Goal: Task Accomplishment & Management: Manage account settings

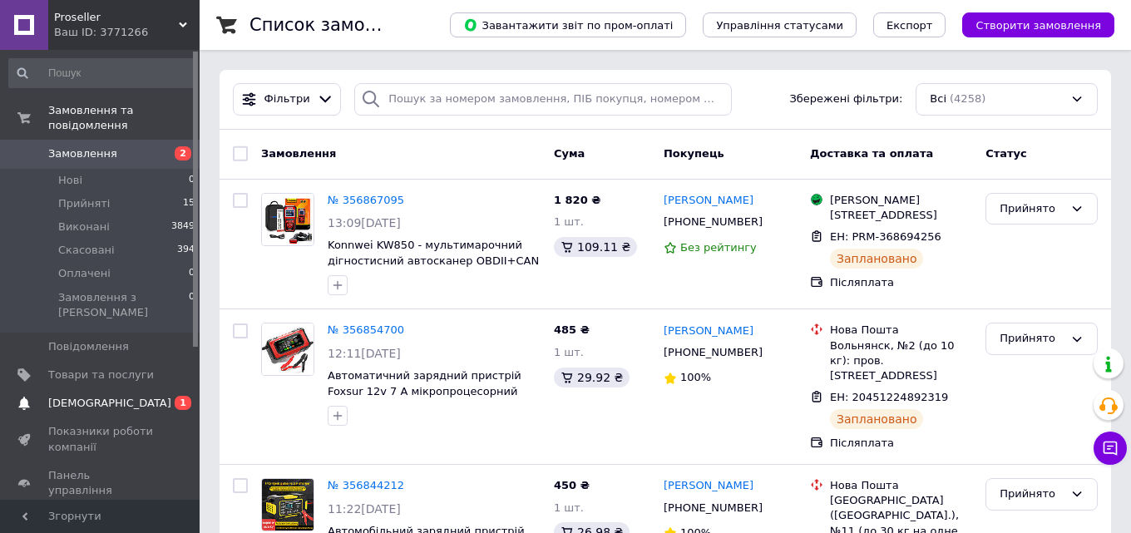
click at [91, 396] on span "[DEMOGRAPHIC_DATA]" at bounding box center [109, 403] width 123 height 15
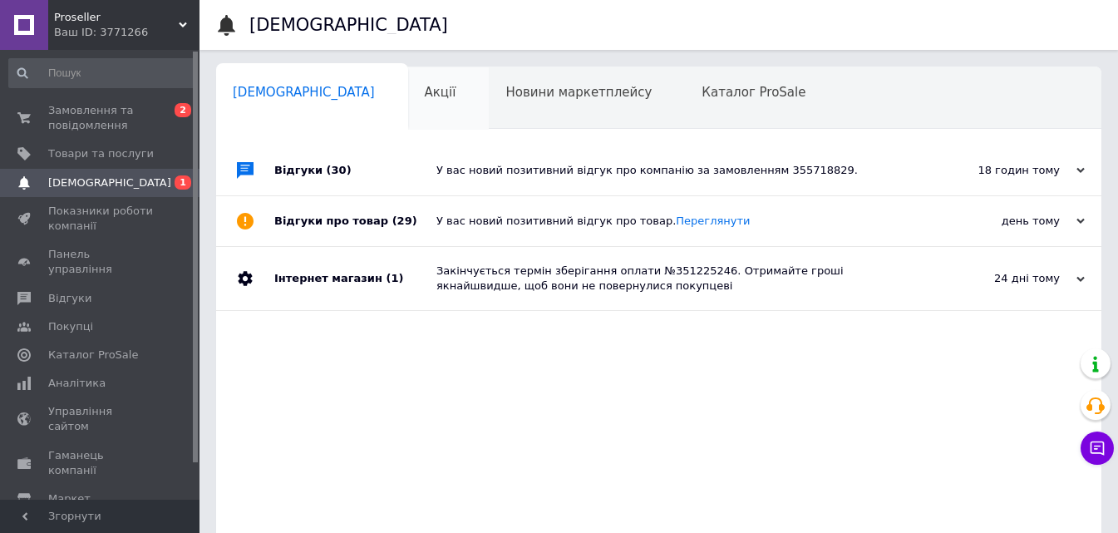
click at [408, 85] on div "Акції 0" at bounding box center [448, 98] width 81 height 63
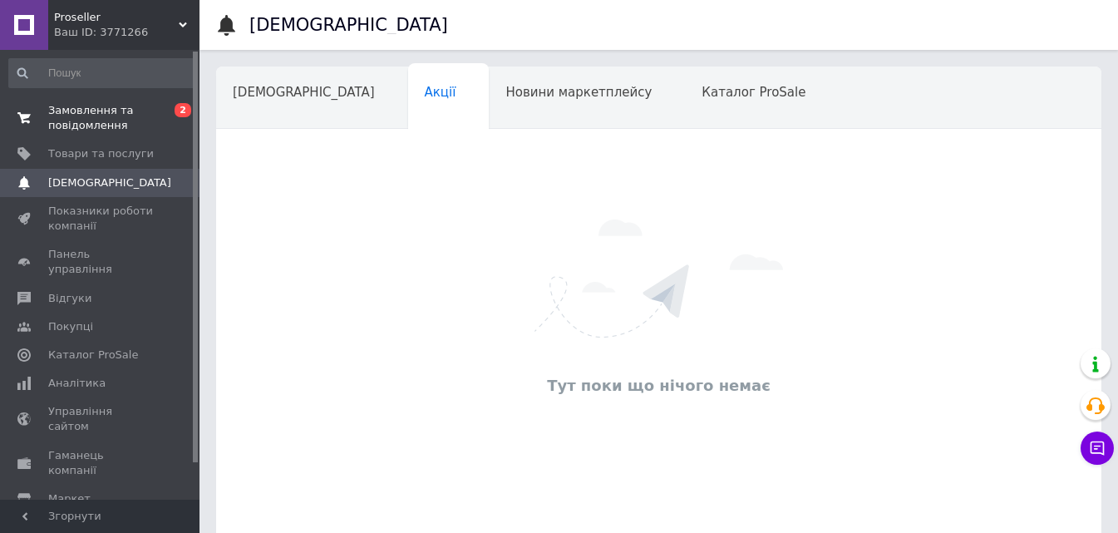
click at [84, 107] on span "Замовлення та повідомлення" at bounding box center [101, 118] width 106 height 30
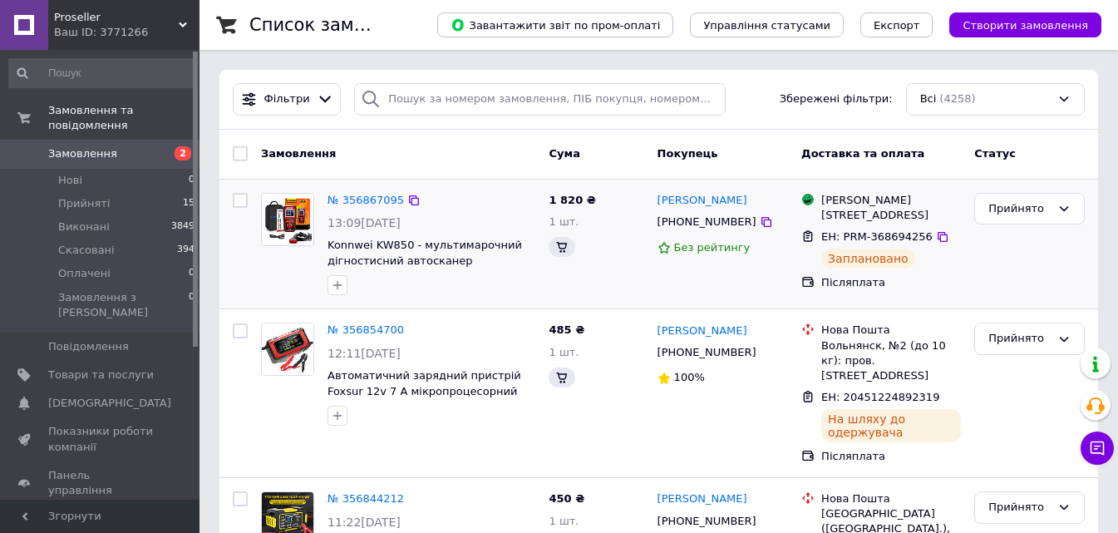
click at [290, 227] on img at bounding box center [288, 220] width 52 height 52
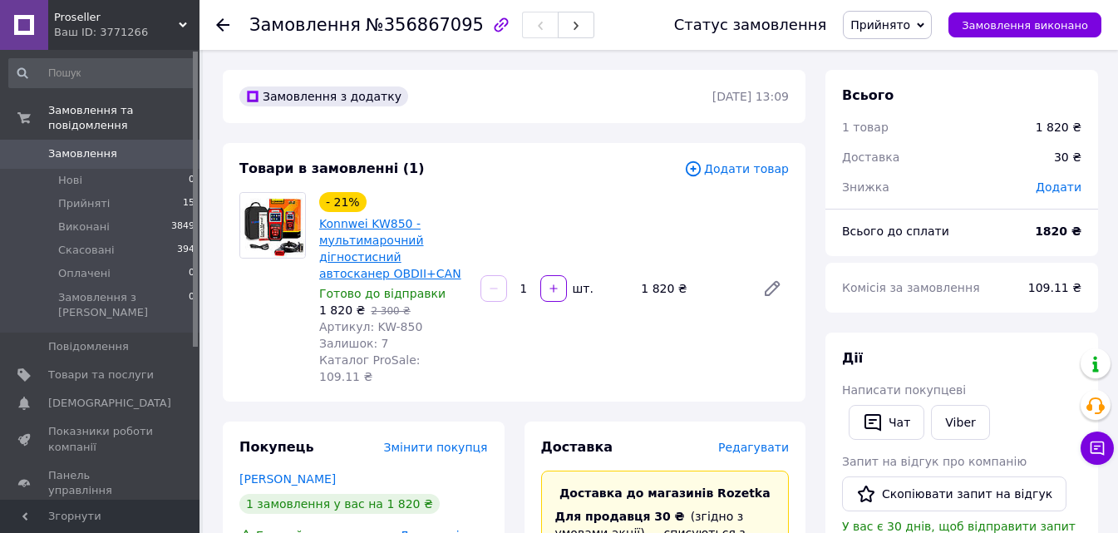
click at [372, 246] on link "Konnwei KW850 - мультимарочний дігностисний автосканер OBDII+CAN" at bounding box center [390, 248] width 142 height 63
click at [112, 146] on span "Замовлення" at bounding box center [101, 153] width 106 height 15
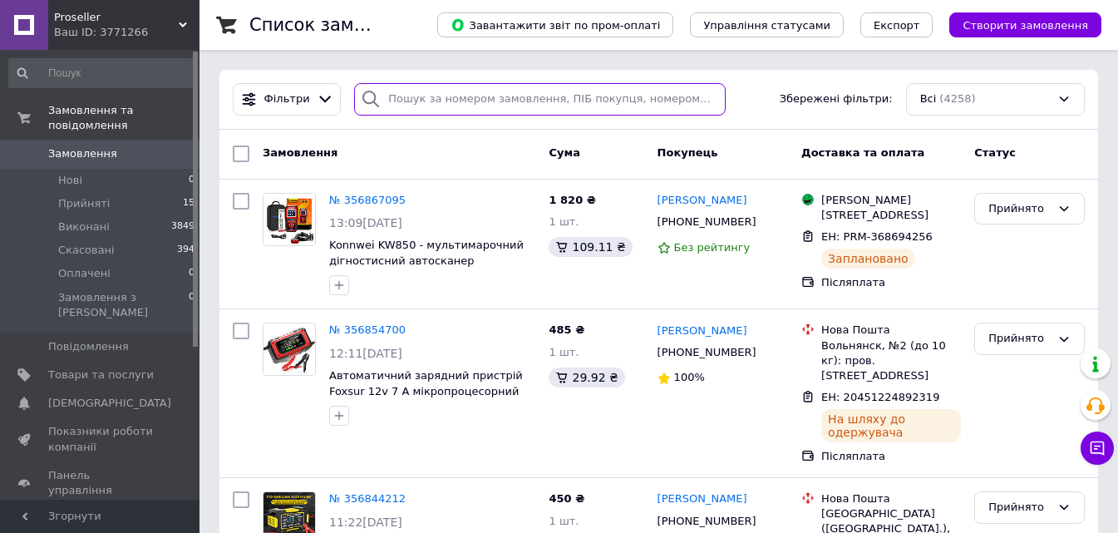
click at [418, 111] on input "search" at bounding box center [540, 99] width 372 height 32
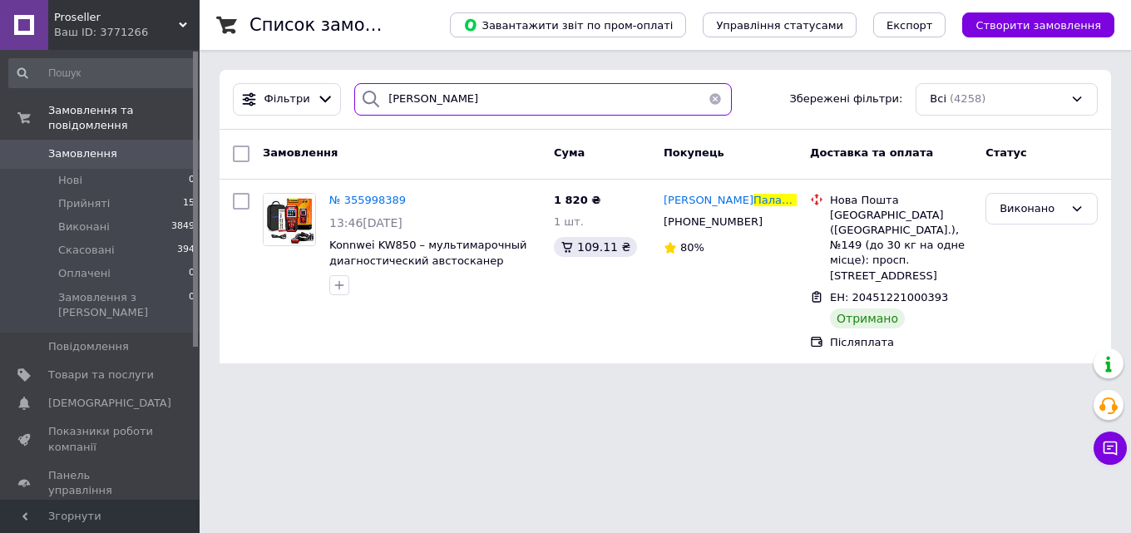
type input "палагін"
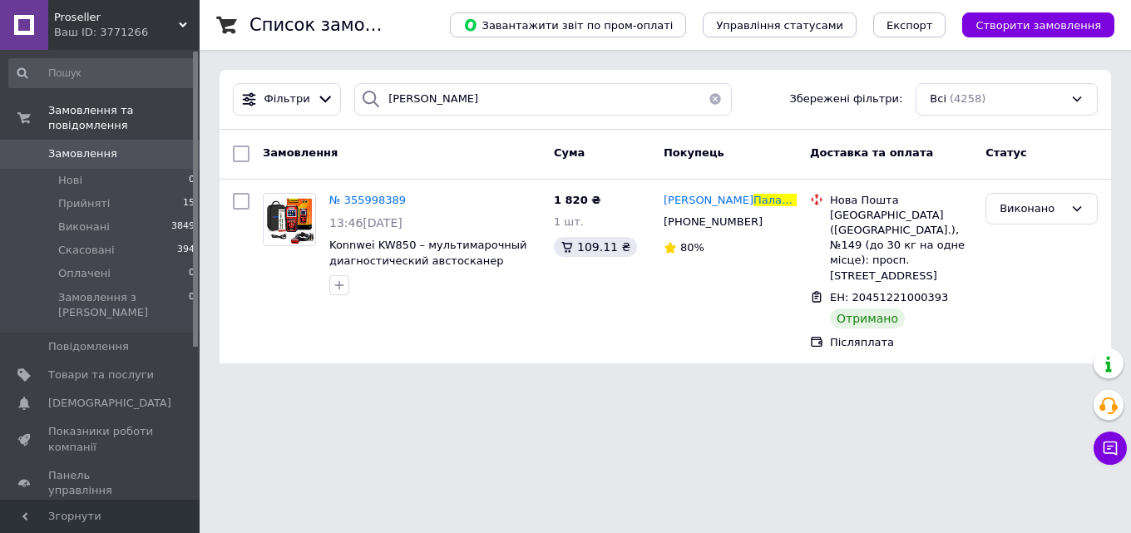
click at [123, 146] on span "Замовлення" at bounding box center [101, 153] width 106 height 15
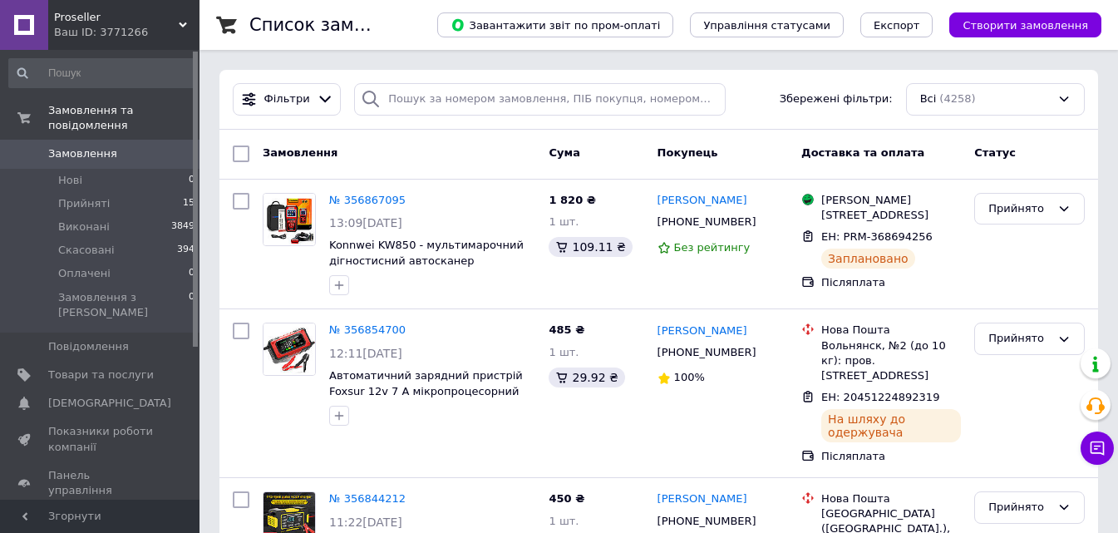
click at [111, 146] on span "Замовлення" at bounding box center [101, 153] width 106 height 15
